Goal: Information Seeking & Learning: Learn about a topic

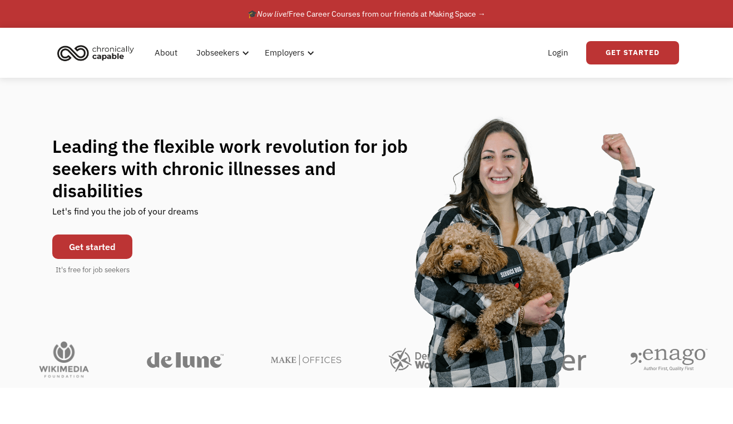
click at [93, 235] on link "Get started" at bounding box center [92, 247] width 80 height 24
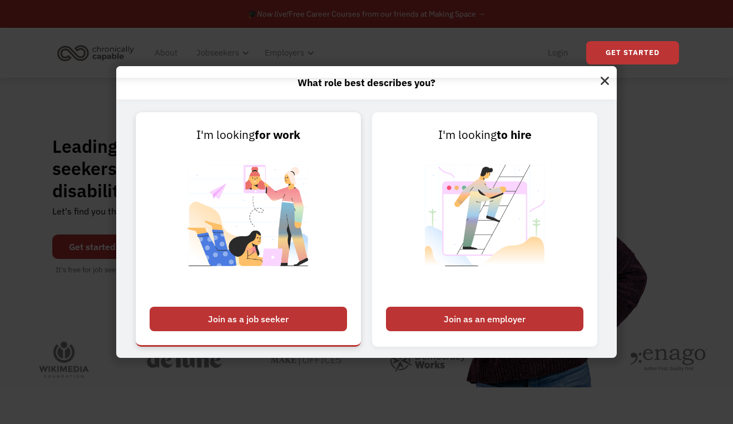
click at [267, 316] on div "Join as a job seeker" at bounding box center [248, 319] width 197 height 24
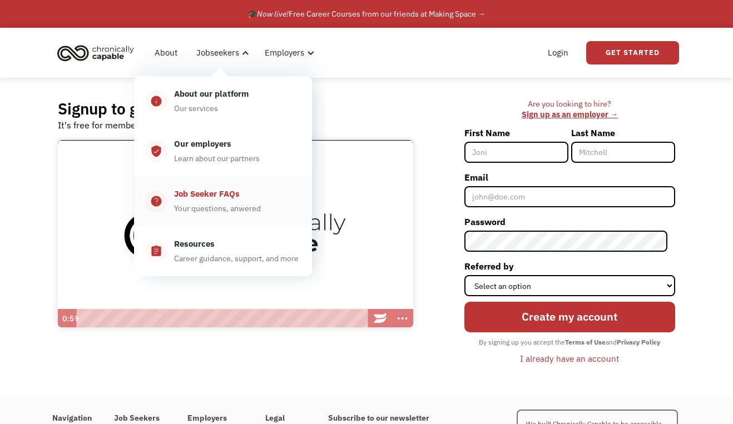
click at [213, 197] on div "Job Seeker FAQs" at bounding box center [207, 193] width 66 height 13
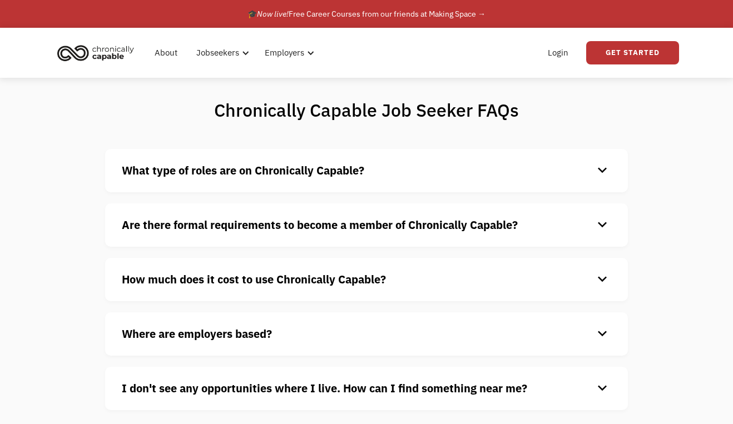
click at [236, 166] on strong "What type of roles are on Chronically Capable?" at bounding box center [243, 170] width 242 height 15
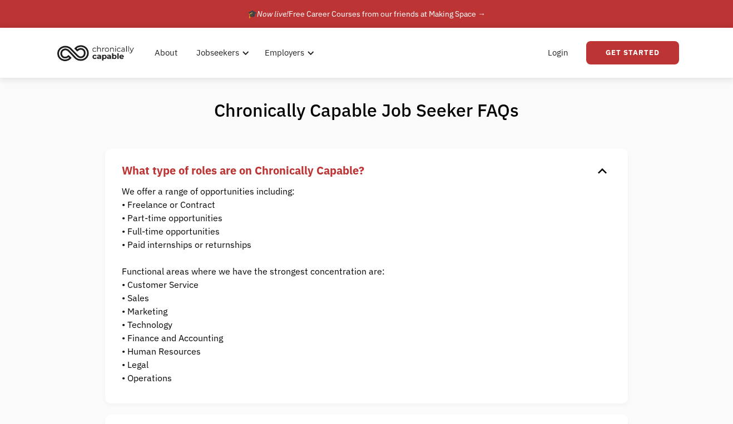
click at [664, 350] on div "Chronically Capable Job Seeker FAQs What type of roles are on Chronically Capab…" at bounding box center [366, 372] width 733 height 589
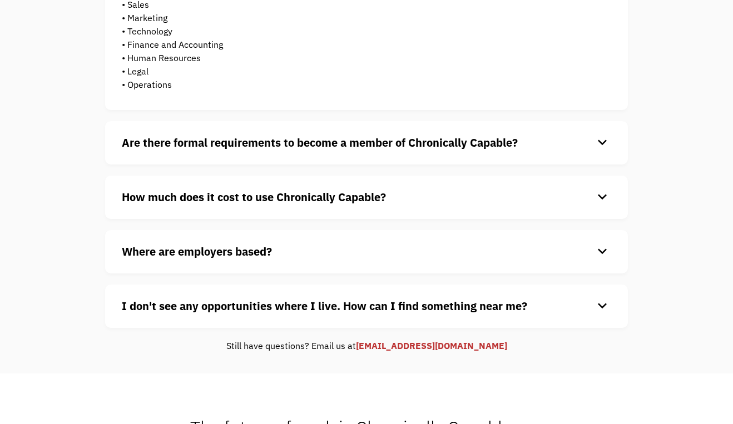
scroll to position [301, 0]
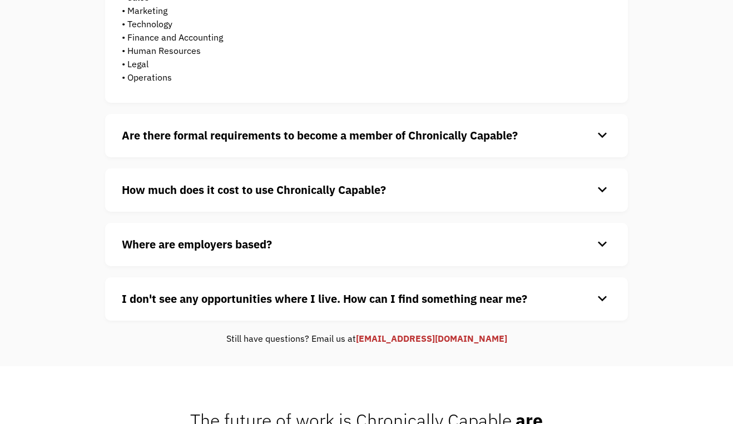
click at [485, 132] on strong "Are there formal requirements to become a member of Chronically Capable?" at bounding box center [320, 135] width 396 height 15
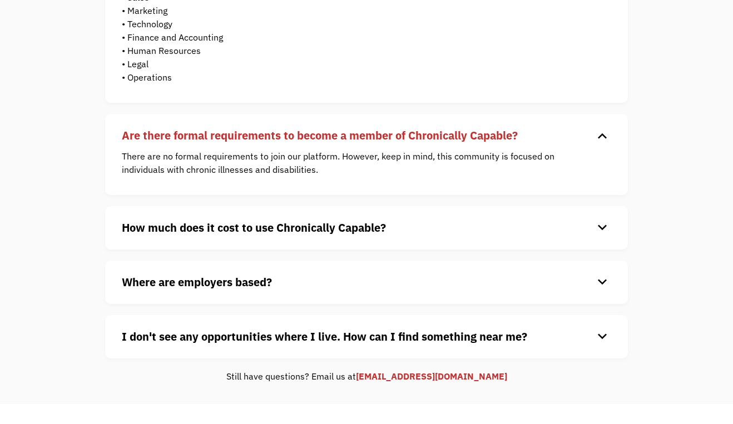
click at [603, 225] on div "keyboard_arrow_down" at bounding box center [602, 228] width 18 height 17
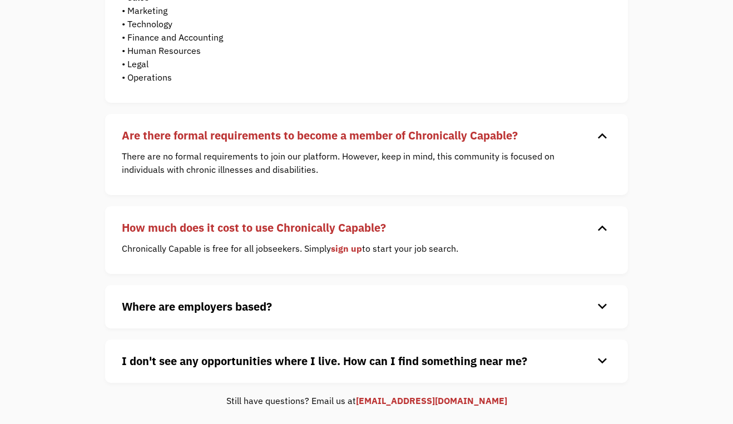
click at [601, 305] on div "keyboard_arrow_down" at bounding box center [602, 307] width 18 height 17
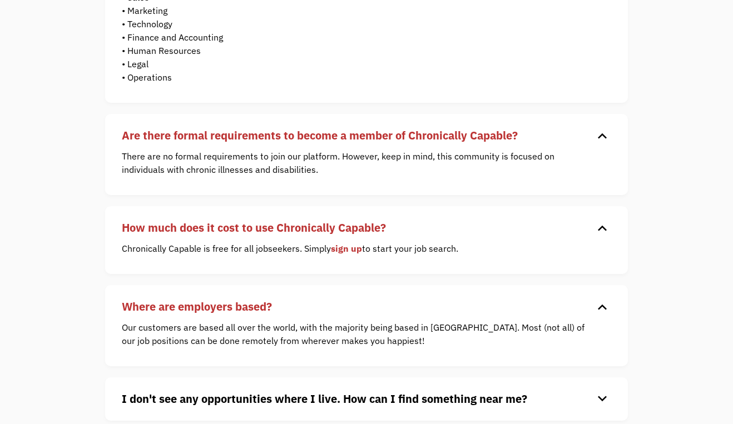
click at [682, 346] on div "Chronically Capable Job Seeker FAQs What type of roles are on Chronically Capab…" at bounding box center [366, 122] width 733 height 690
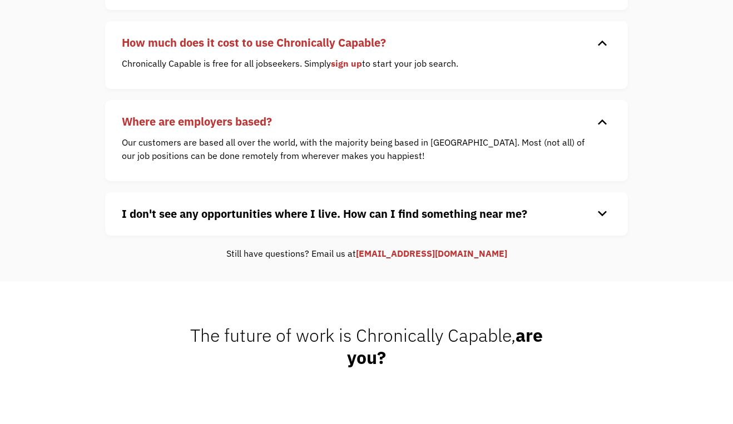
scroll to position [487, 0]
click at [632, 346] on div "The future of work is Chronically Capable, are you?" at bounding box center [366, 346] width 733 height 44
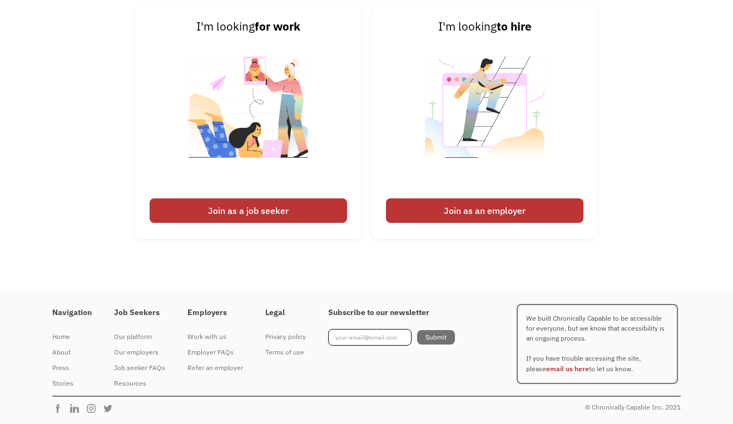
scroll to position [871, 0]
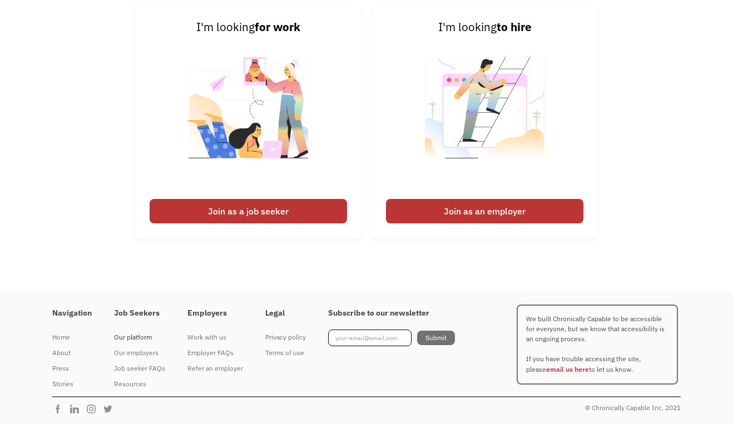
click at [134, 334] on div "Our platform" at bounding box center [139, 337] width 51 height 13
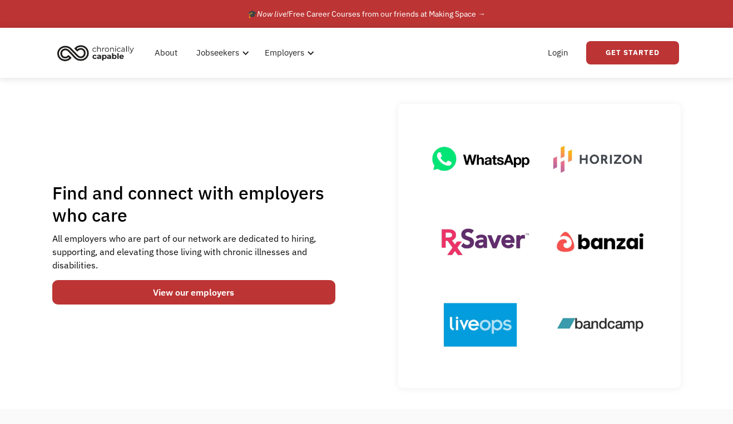
click at [339, 371] on div "Find and connect with employers who care All employers who are part of our netw…" at bounding box center [366, 246] width 628 height 284
